Goal: Task Accomplishment & Management: Manage account settings

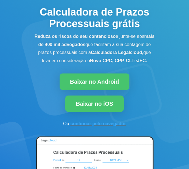
scroll to position [57, 0]
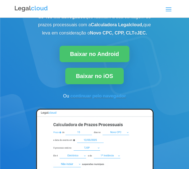
click at [171, 8] on span at bounding box center [168, 9] width 9 height 9
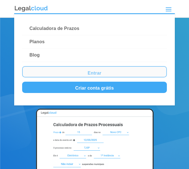
click at [62, 69] on link "Entrar" at bounding box center [94, 71] width 145 height 11
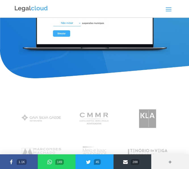
scroll to position [198, 0]
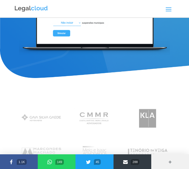
click at [168, 9] on span at bounding box center [168, 9] width 9 height 9
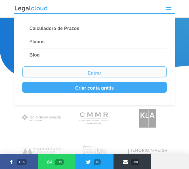
click at [48, 71] on link "Entrar" at bounding box center [94, 71] width 145 height 11
